Goal: Task Accomplishment & Management: Manage account settings

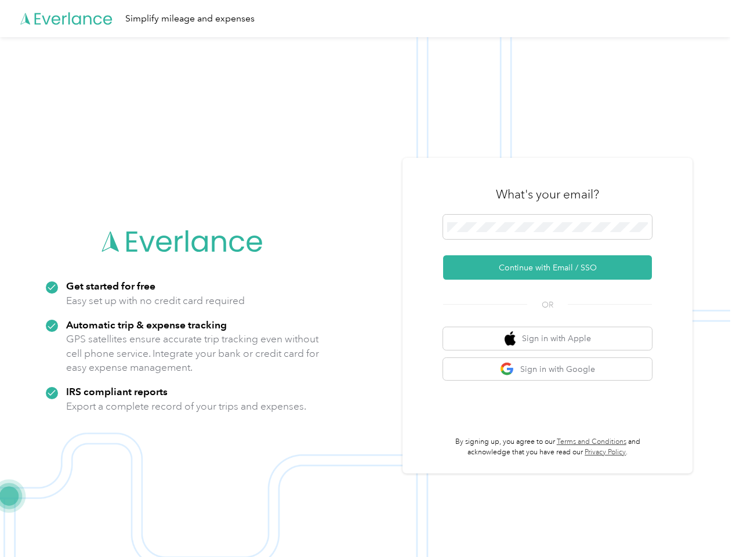
click at [368, 278] on img at bounding box center [365, 315] width 730 height 557
click at [368, 19] on div "Simplify mileage and expenses" at bounding box center [365, 18] width 730 height 37
click at [552, 267] on button "Continue with Email / SSO" at bounding box center [547, 267] width 209 height 24
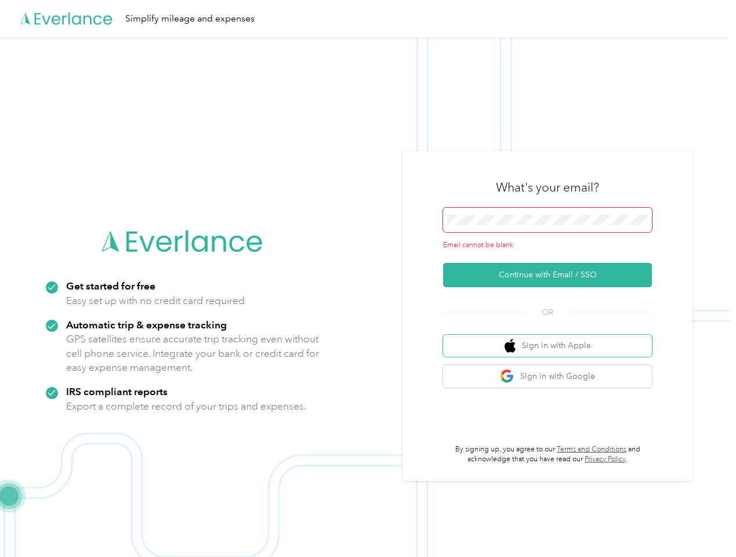
click at [552, 338] on button "Sign in with Apple" at bounding box center [547, 346] width 209 height 23
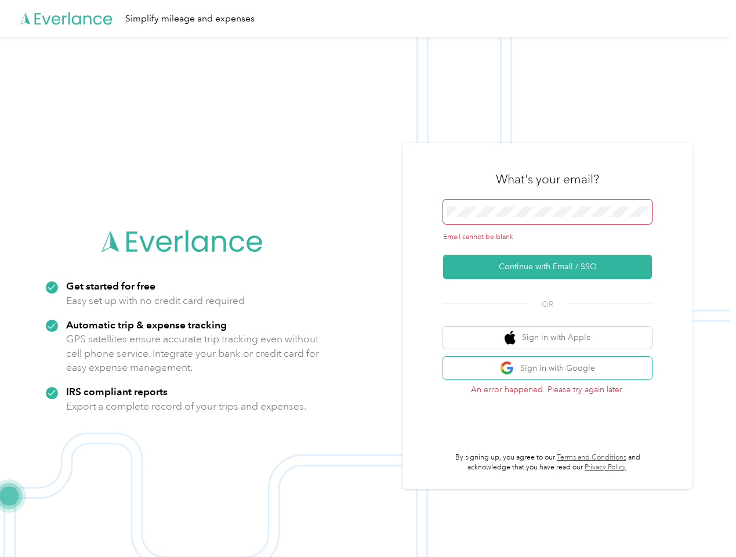
click at [552, 369] on button "Sign in with Google" at bounding box center [547, 368] width 209 height 23
